Goal: Find specific page/section: Find specific page/section

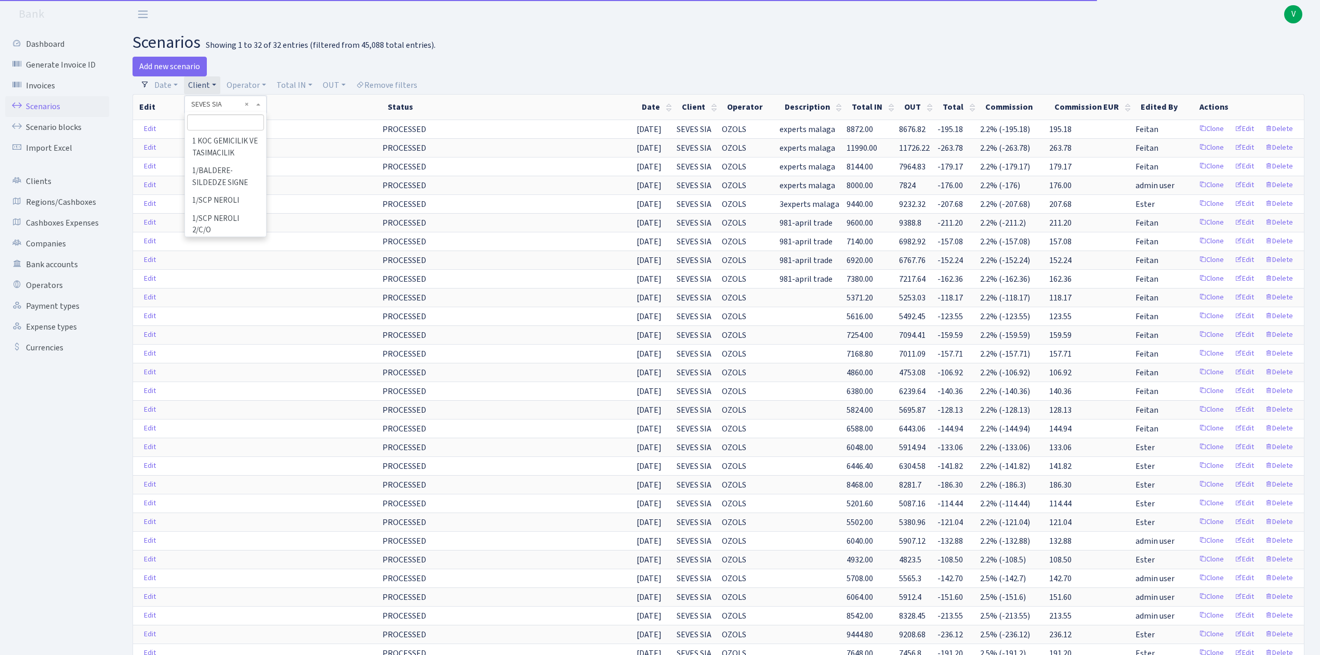
select select "2455"
select select "100"
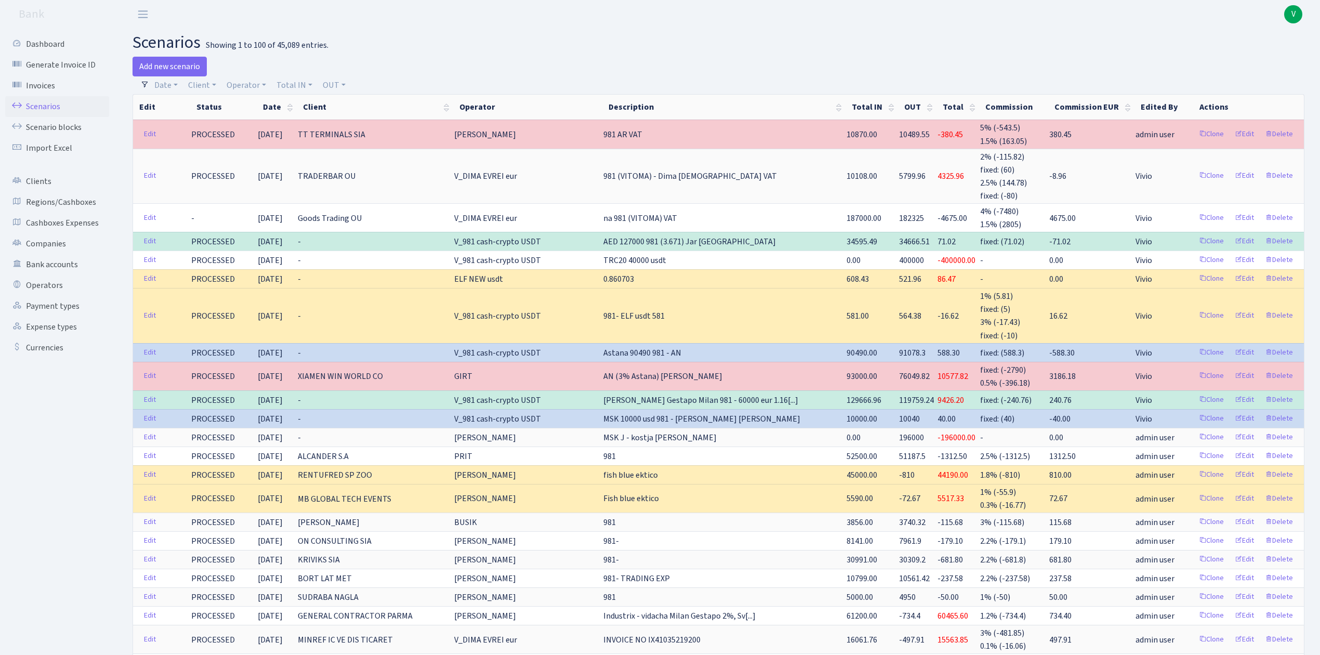
click at [593, 38] on h2 "scenarios Showing 1 to 100 of 45,089 entries." at bounding box center [719, 43] width 1172 height 20
click at [50, 108] on link "Scenarios" at bounding box center [57, 106] width 104 height 21
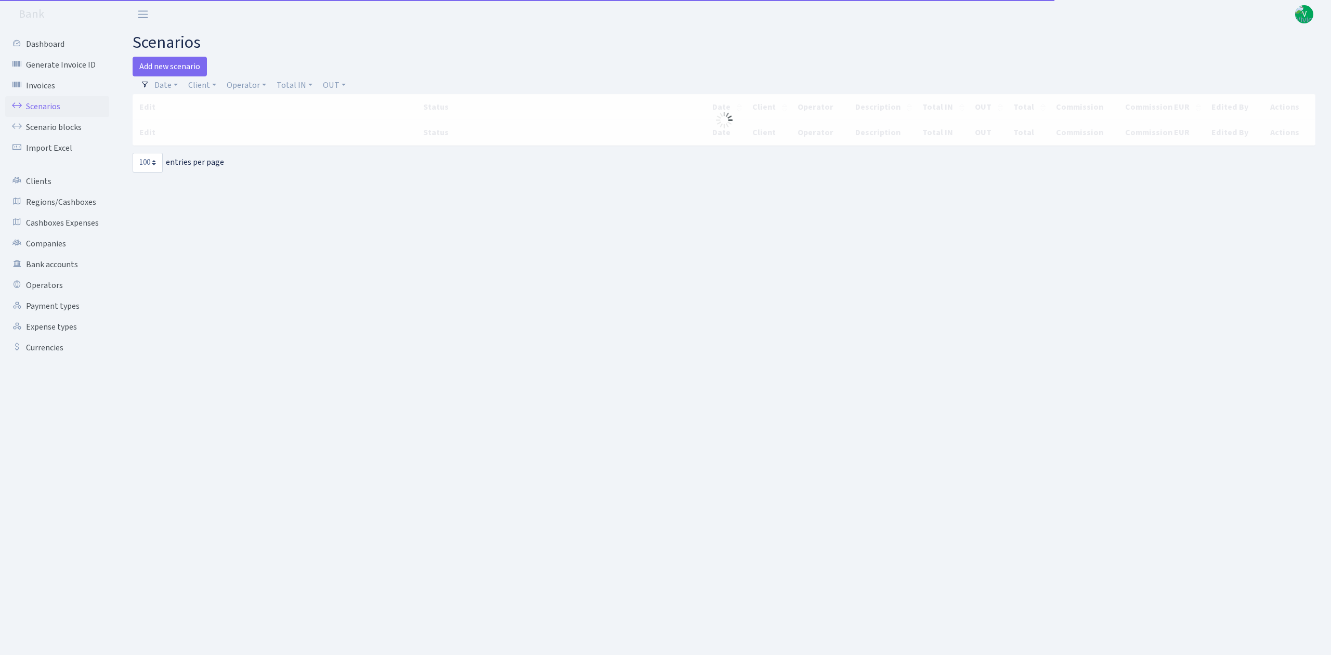
select select "100"
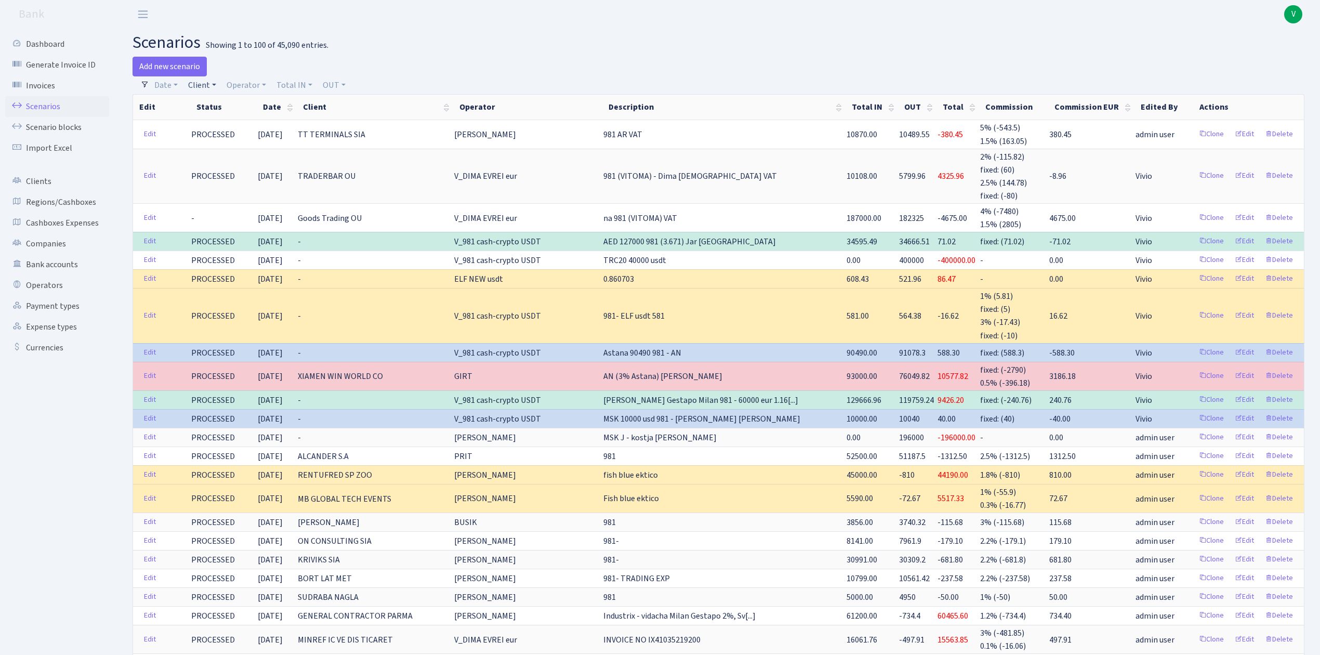
click at [208, 86] on link "Client" at bounding box center [202, 85] width 36 height 18
click at [229, 121] on input "search" at bounding box center [225, 122] width 76 height 16
type input "sudra"
click at [233, 139] on li "SUDRABA NAGLA" at bounding box center [225, 142] width 78 height 18
